Goal: Information Seeking & Learning: Check status

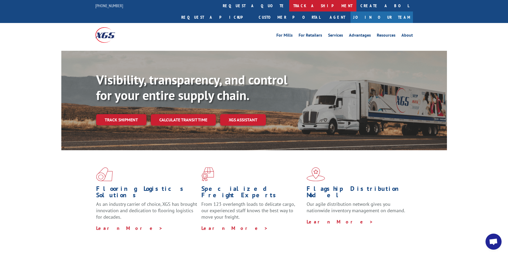
click at [289, 6] on link "track a shipment" at bounding box center [322, 6] width 67 height 12
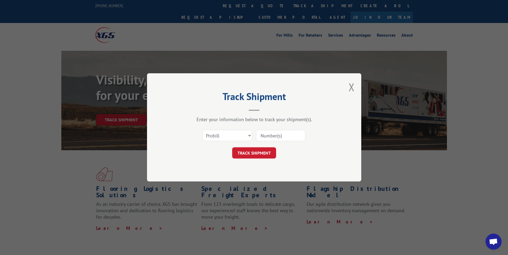
click at [259, 136] on input at bounding box center [280, 135] width 49 height 11
paste input "473953387369"
type input "473953387369"
click at [252, 153] on button "TRACK SHIPMENT" at bounding box center [254, 153] width 44 height 11
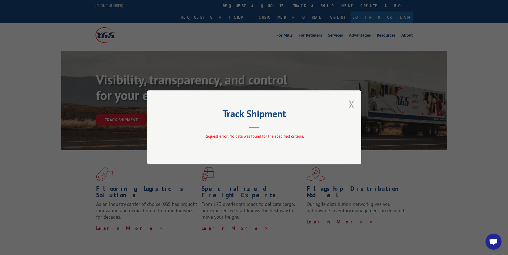
click at [351, 102] on button "Close modal" at bounding box center [352, 104] width 6 height 14
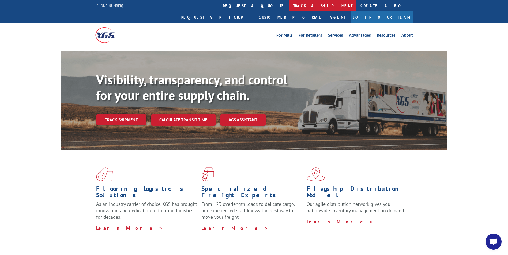
click at [289, 6] on link "track a shipment" at bounding box center [322, 6] width 67 height 12
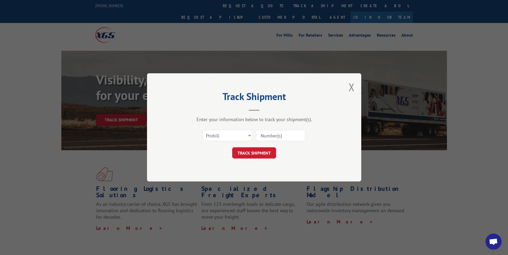
click at [259, 136] on input at bounding box center [280, 135] width 49 height 11
paste input "17228544"
type input "17228544"
click at [259, 152] on button "TRACK SHIPMENT" at bounding box center [254, 153] width 44 height 11
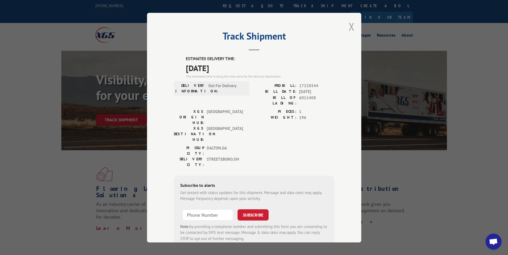
click at [349, 25] on button "Close modal" at bounding box center [352, 27] width 6 height 14
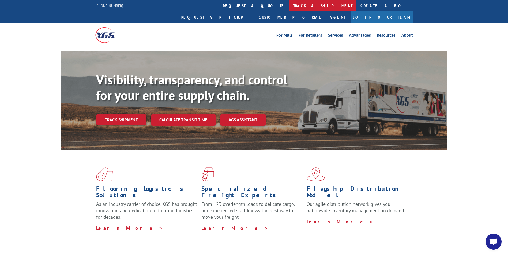
click at [289, 7] on link "track a shipment" at bounding box center [322, 6] width 67 height 12
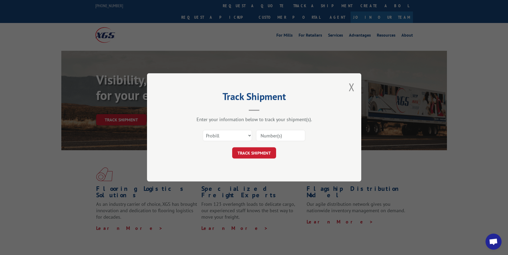
paste input "17228430"
type input "17228430"
click at [249, 148] on button "TRACK SHIPMENT" at bounding box center [254, 153] width 44 height 11
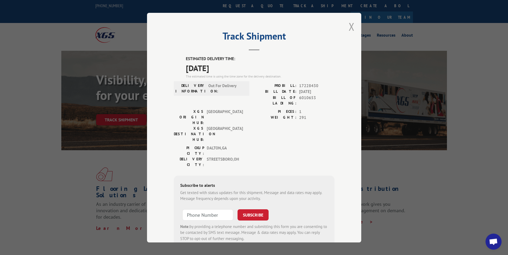
click at [349, 28] on button "Close modal" at bounding box center [352, 27] width 6 height 14
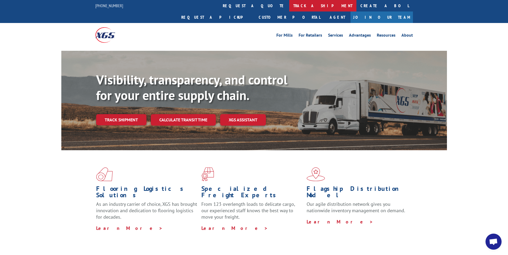
click at [289, 3] on link "track a shipment" at bounding box center [322, 6] width 67 height 12
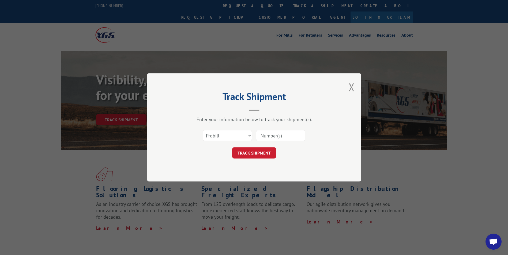
click at [259, 138] on input at bounding box center [280, 135] width 49 height 11
paste input "17516880"
type input "17516880"
click at [252, 153] on button "TRACK SHIPMENT" at bounding box center [254, 153] width 44 height 11
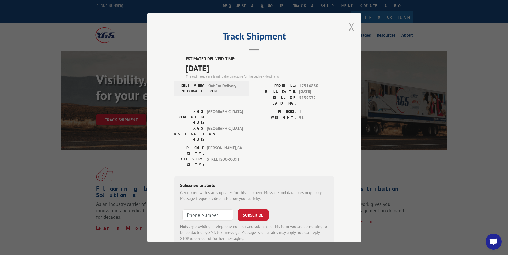
click at [350, 27] on button "Close modal" at bounding box center [352, 27] width 6 height 14
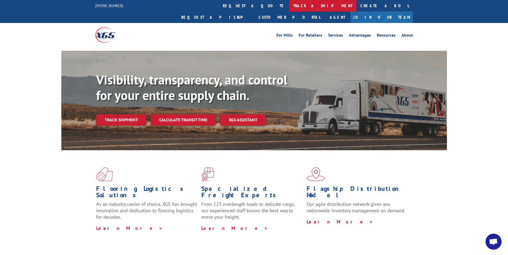
click at [289, 6] on link "track a shipment" at bounding box center [322, 6] width 67 height 12
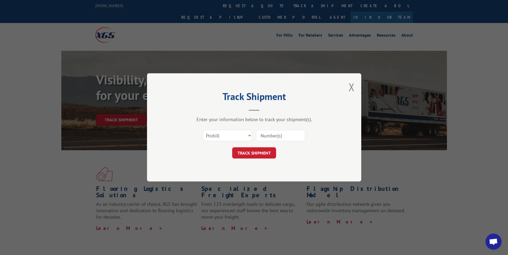
click at [264, 138] on input at bounding box center [280, 135] width 49 height 11
paste input "17516880"
type input "17516880"
click at [250, 149] on button "TRACK SHIPMENT" at bounding box center [254, 153] width 44 height 11
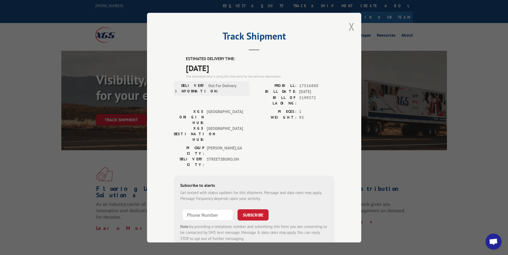
click at [349, 26] on button "Close modal" at bounding box center [352, 27] width 6 height 14
